Goal: Task Accomplishment & Management: Manage account settings

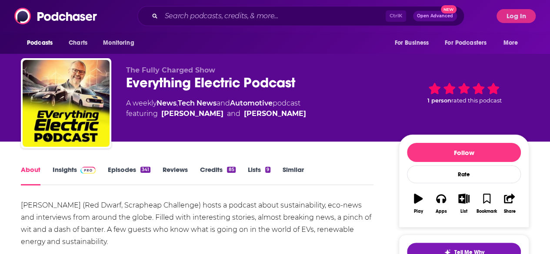
click at [134, 167] on link "Episodes 341" at bounding box center [129, 176] width 43 height 20
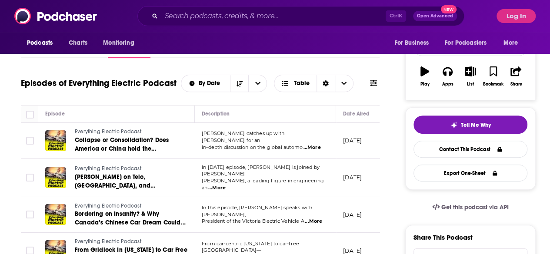
scroll to position [43, 0]
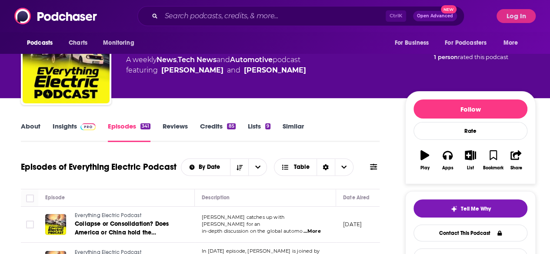
click at [74, 122] on link "Insights" at bounding box center [74, 132] width 43 height 20
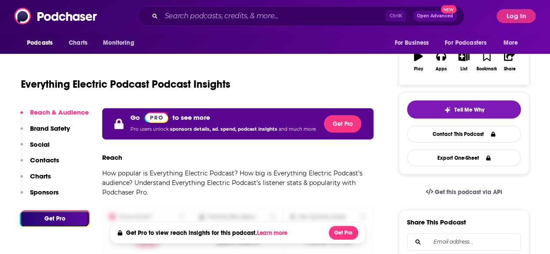
scroll to position [174, 0]
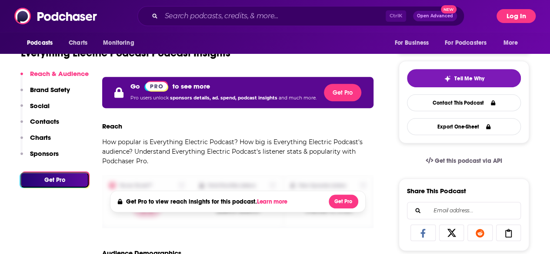
click at [507, 11] on button "Log In" at bounding box center [516, 16] width 39 height 14
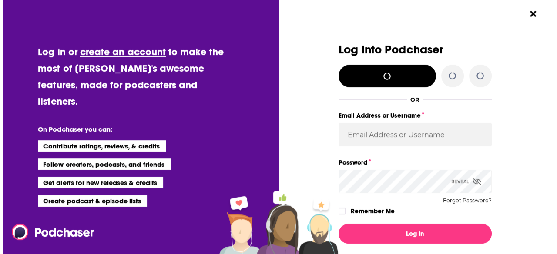
scroll to position [0, 0]
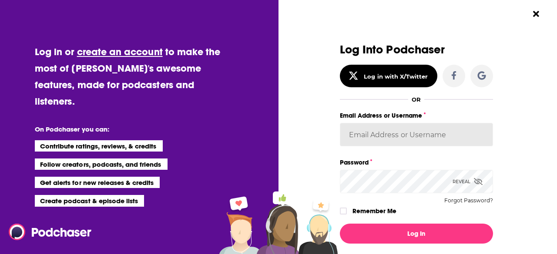
click at [443, 136] on input "Email Address or Username" at bounding box center [416, 134] width 153 height 23
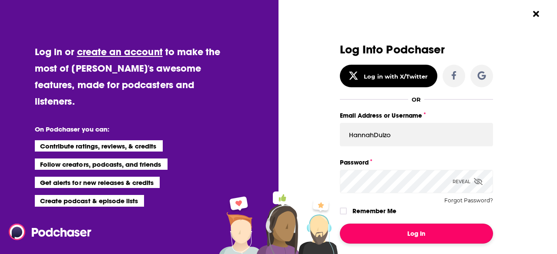
click at [445, 234] on button "Log In" at bounding box center [416, 234] width 153 height 20
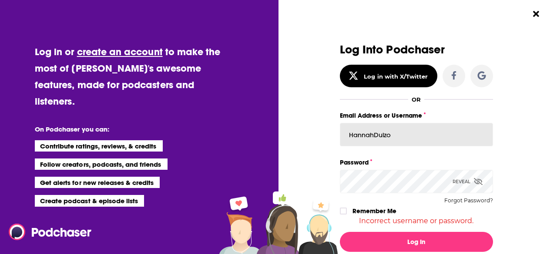
click at [397, 136] on input "HannahDulzo" at bounding box center [416, 134] width 153 height 23
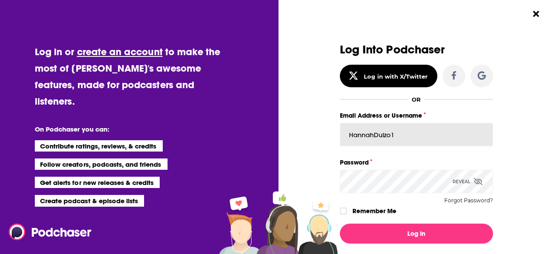
type input "HannahDulzo1"
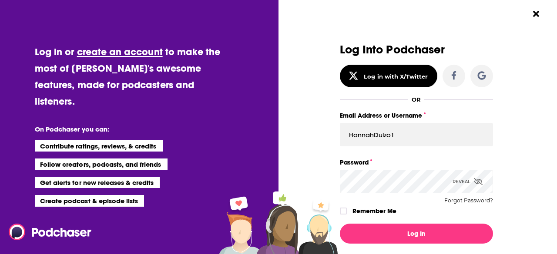
click at [520, 153] on div "Log Into Podchaser Log in with X/Twitter OR Email Address or Username HannahDul…" at bounding box center [420, 127] width 273 height 254
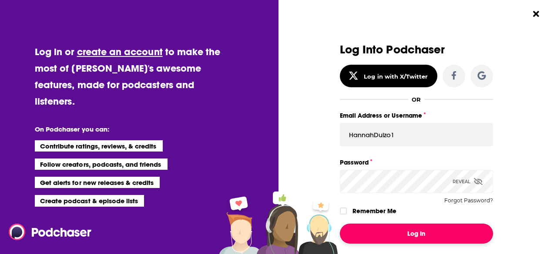
click at [455, 240] on button "Log In" at bounding box center [416, 234] width 153 height 20
